Goal: Transaction & Acquisition: Book appointment/travel/reservation

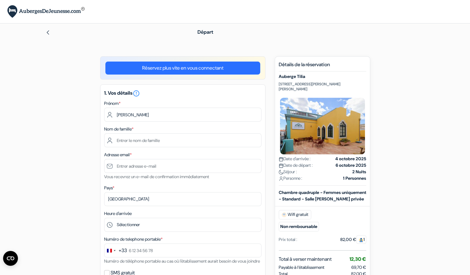
type input "Célestine"
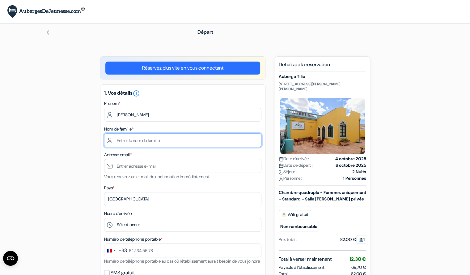
click at [119, 141] on input "text" at bounding box center [182, 140] width 157 height 14
type input "Jarossay"
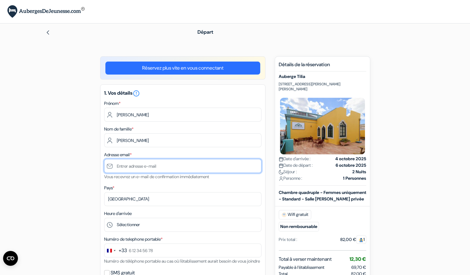
click at [128, 167] on input "text" at bounding box center [182, 166] width 157 height 14
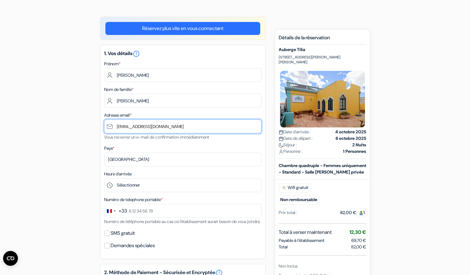
scroll to position [40, 0]
type input "[EMAIL_ADDRESS][DOMAIN_NAME]"
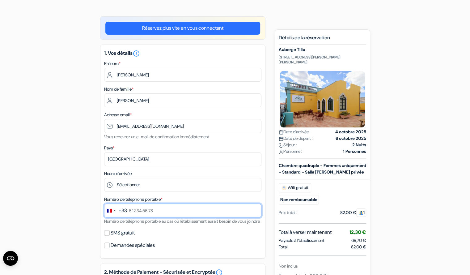
click at [129, 208] on input "text" at bounding box center [182, 210] width 157 height 14
type input "0608744946"
click at [128, 237] on label "SMS gratuit" at bounding box center [123, 232] width 24 height 9
click at [110, 235] on input "SMS gratuit" at bounding box center [107, 233] width 6 height 6
checkbox input "true"
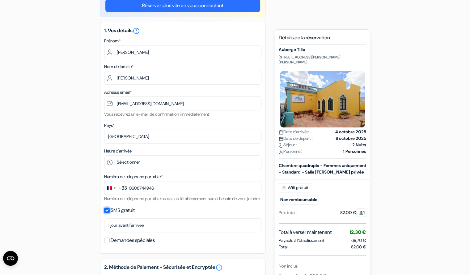
scroll to position [61, 0]
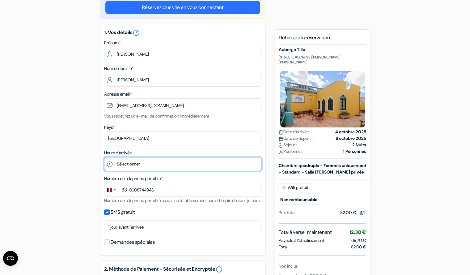
click at [133, 162] on select "Sélectionner 1:00 2:00 3:00 4:00 5:00 6:00 7:00 8:00 9:00 10:00 11:00 12:00 13:…" at bounding box center [182, 164] width 157 height 14
select select "17"
click at [104, 158] on select "Sélectionner 1:00 2:00 3:00 4:00 5:00 6:00 7:00 8:00 9:00 10:00 11:00 12:00 13:…" at bounding box center [182, 164] width 157 height 14
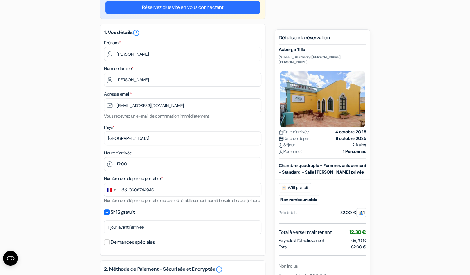
click at [74, 128] on div "add_box Auberge Tilia Rua Serpa Pinto 29, Faro, Portugal Détails de l'établisse…" at bounding box center [235, 257] width 408 height 523
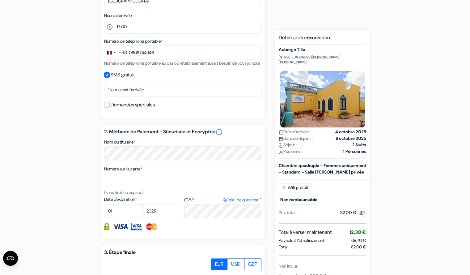
scroll to position [198, 0]
select select "07"
select select "2027"
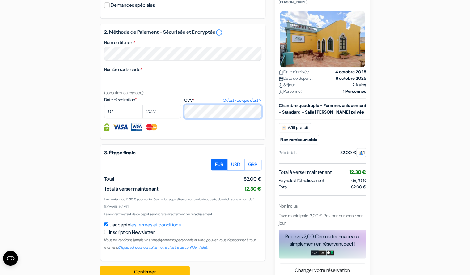
scroll to position [312, 0]
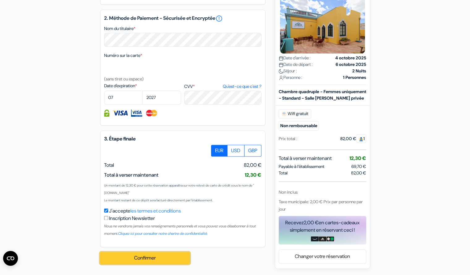
click at [157, 264] on button "Confirmer Loading..." at bounding box center [145, 258] width 90 height 12
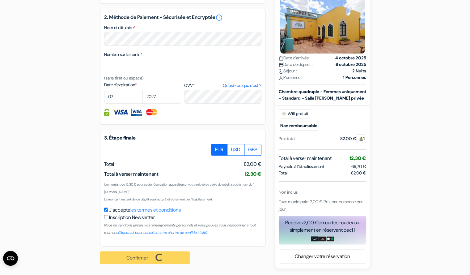
scroll to position [320, 0]
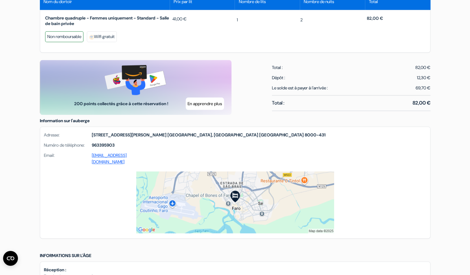
scroll to position [314, 0]
